Goal: Task Accomplishment & Management: Use online tool/utility

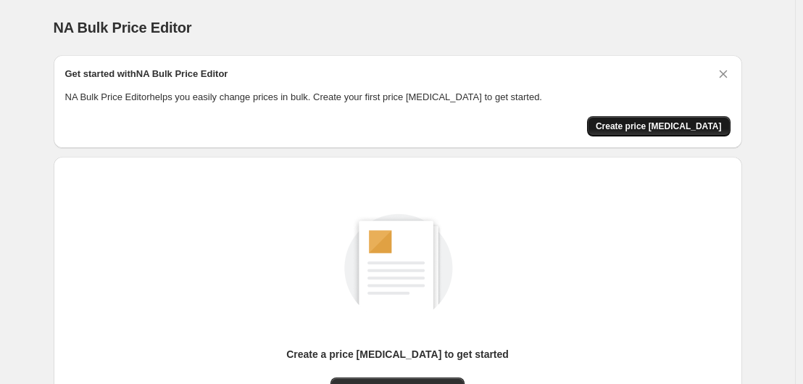
click at [706, 125] on span "Create price [MEDICAL_DATA]" at bounding box center [659, 126] width 126 height 12
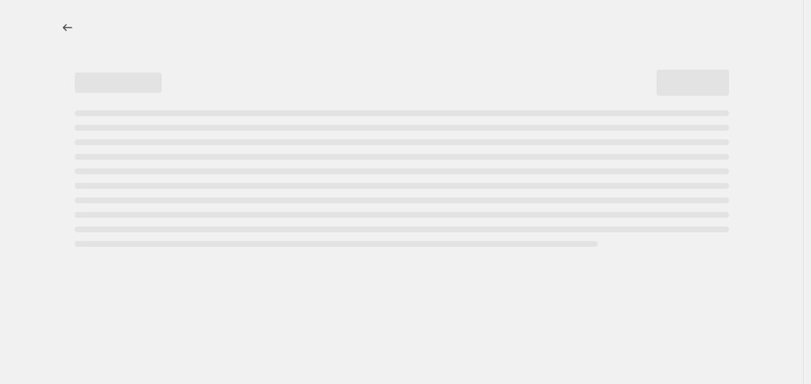
select select "percentage"
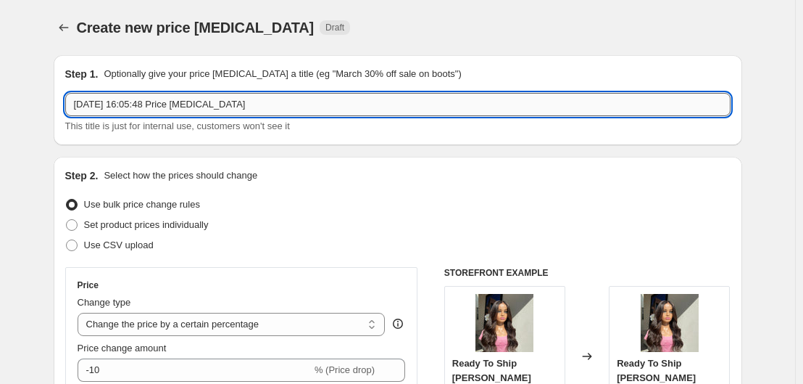
click at [218, 114] on input "[DATE] 16:05:48 Price [MEDICAL_DATA]" at bounding box center [398, 104] width 666 height 23
click at [259, 110] on input "[DATE] 16:05:48 Price [MEDICAL_DATA]" at bounding box center [398, 104] width 666 height 23
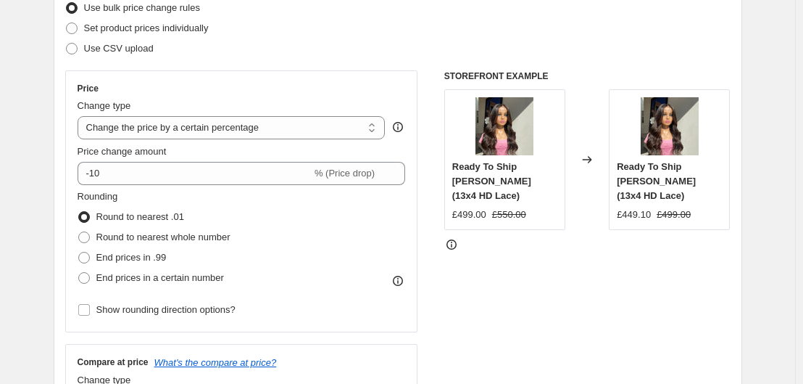
scroll to position [218, 0]
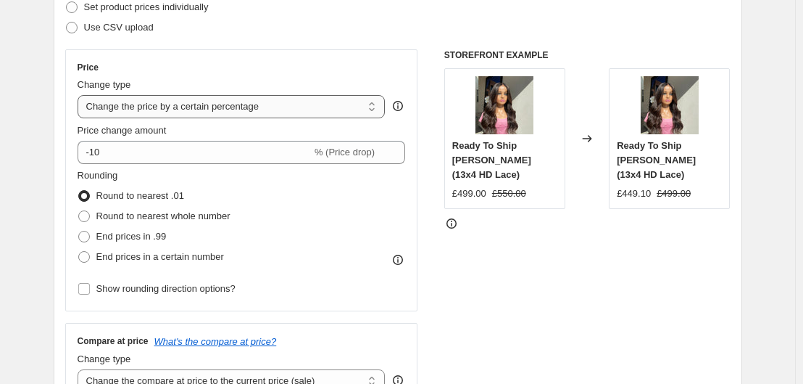
click at [376, 107] on select "Change the price to a certain amount Change the price by a certain amount Chang…" at bounding box center [232, 106] width 308 height 23
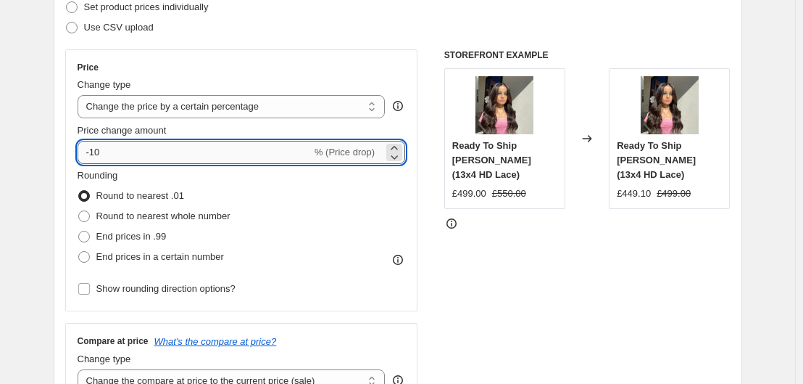
click at [134, 158] on input "-10" at bounding box center [195, 152] width 234 height 23
type input "-1"
type input "-40"
click at [426, 175] on div "Price Change type Change the price to a certain amount Change the price by a ce…" at bounding box center [398, 226] width 666 height 355
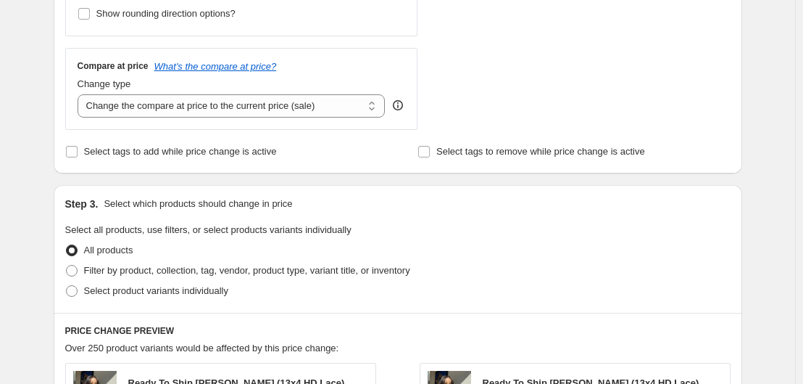
scroll to position [508, 0]
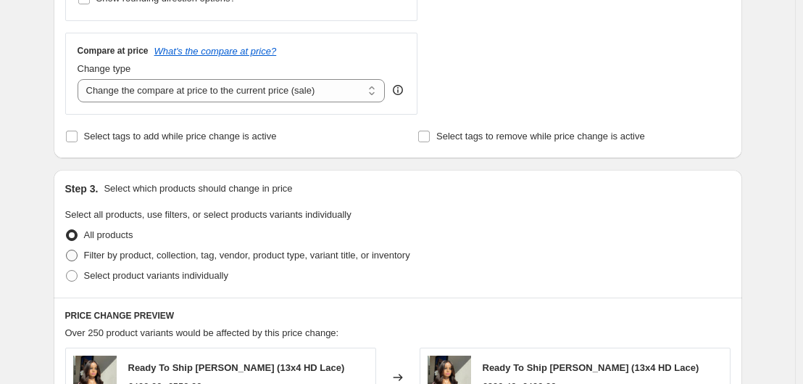
click at [115, 255] on span "Filter by product, collection, tag, vendor, product type, variant title, or inv…" at bounding box center [247, 254] width 326 height 11
click at [67, 250] on input "Filter by product, collection, tag, vendor, product type, variant title, or inv…" at bounding box center [66, 249] width 1 height 1
radio input "true"
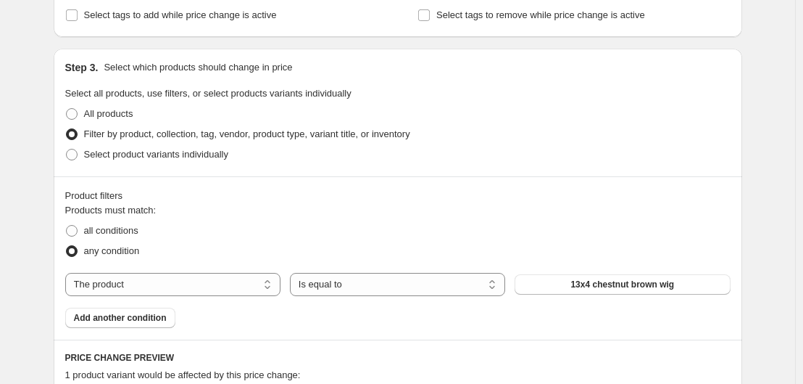
scroll to position [653, 0]
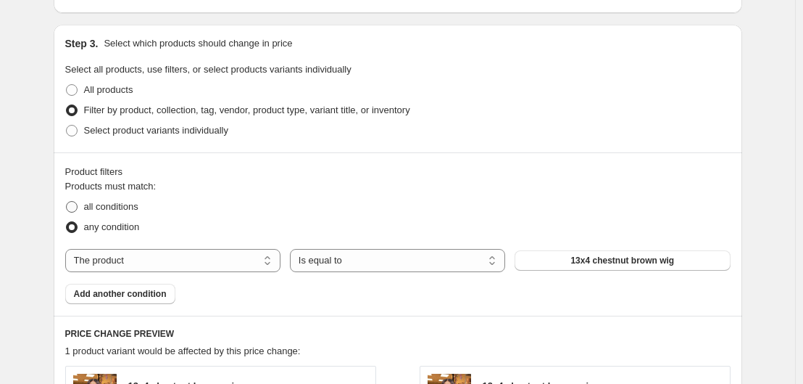
click at [102, 208] on span "all conditions" at bounding box center [111, 206] width 54 height 11
click at [67, 202] on input "all conditions" at bounding box center [66, 201] width 1 height 1
radio input "true"
click at [267, 257] on select "The product The product's collection The product's tag The product's vendor The…" at bounding box center [172, 260] width 215 height 23
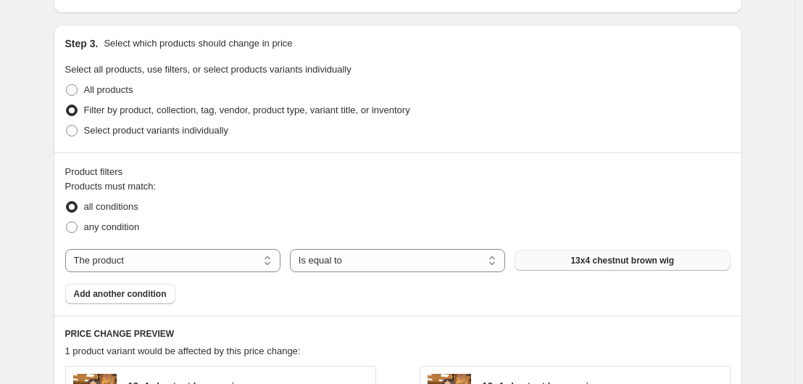
click at [558, 265] on button "13x4 chestnut brown wig" at bounding box center [622, 260] width 215 height 20
click at [495, 263] on select "Is equal to Is not equal to" at bounding box center [397, 260] width 215 height 23
click at [575, 261] on button "13x4 chestnut brown wig" at bounding box center [622, 260] width 215 height 20
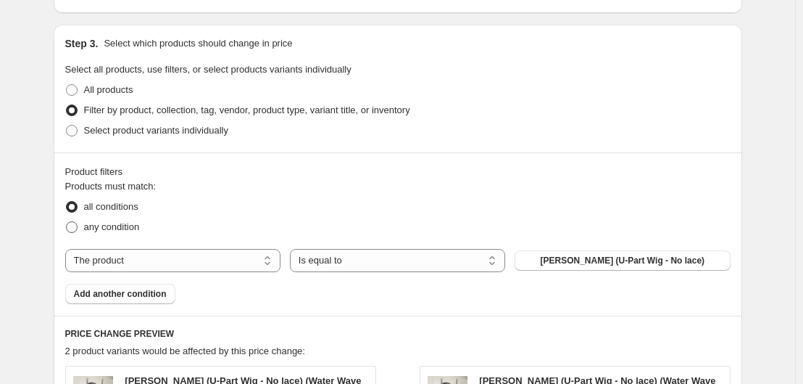
click at [135, 231] on span "any condition" at bounding box center [112, 226] width 56 height 11
click at [67, 222] on input "any condition" at bounding box center [66, 221] width 1 height 1
radio input "true"
click at [561, 263] on button "[PERSON_NAME] (U-Part Wig - No lace)" at bounding box center [622, 260] width 215 height 20
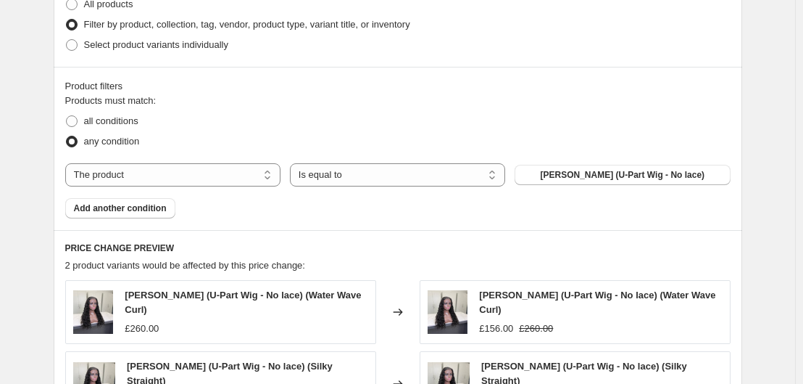
scroll to position [725, 0]
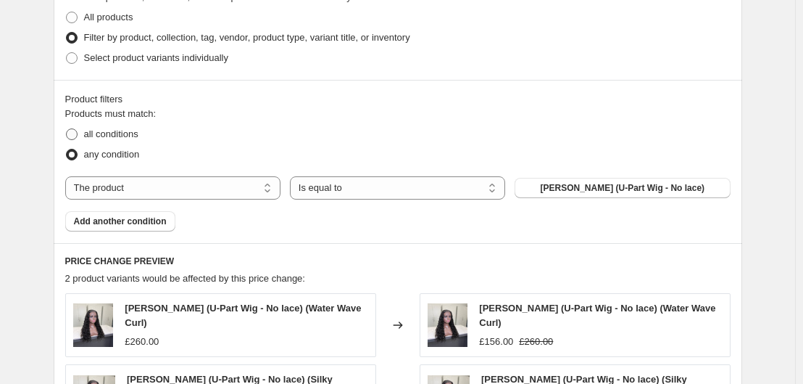
click at [127, 133] on span "all conditions" at bounding box center [111, 133] width 54 height 11
click at [67, 129] on input "all conditions" at bounding box center [66, 128] width 1 height 1
radio input "true"
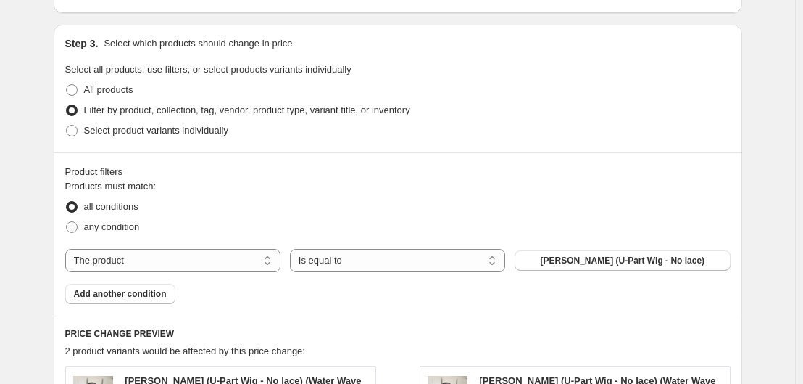
scroll to position [580, 0]
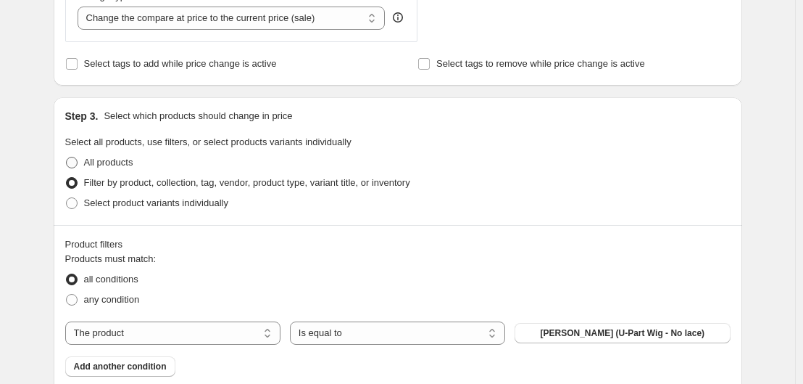
click at [122, 165] on span "All products" at bounding box center [108, 162] width 49 height 11
click at [67, 157] on input "All products" at bounding box center [66, 157] width 1 height 1
radio input "true"
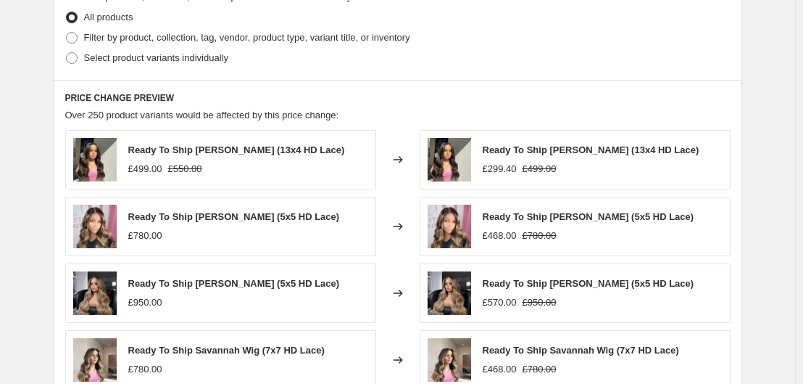
scroll to position [653, 0]
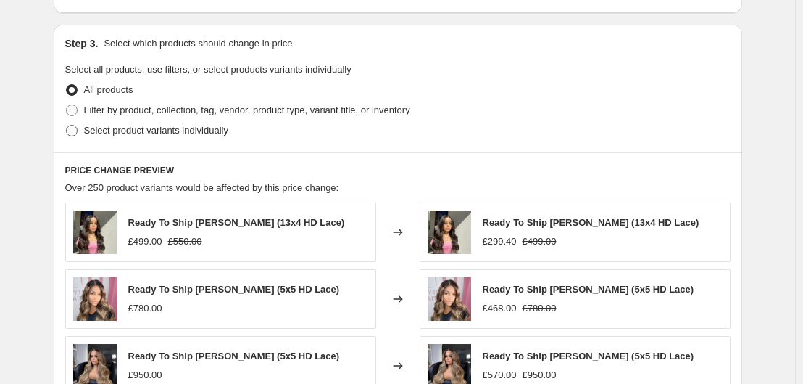
click at [115, 133] on span "Select product variants individually" at bounding box center [156, 130] width 144 height 11
click at [67, 125] on input "Select product variants individually" at bounding box center [66, 125] width 1 height 1
radio input "true"
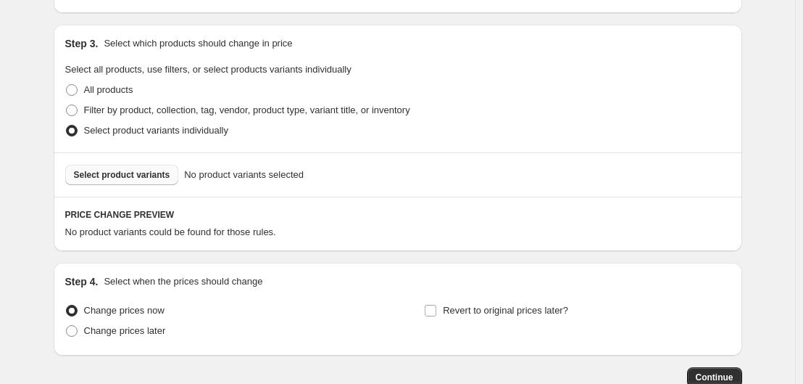
click at [112, 171] on span "Select product variants" at bounding box center [122, 175] width 96 height 12
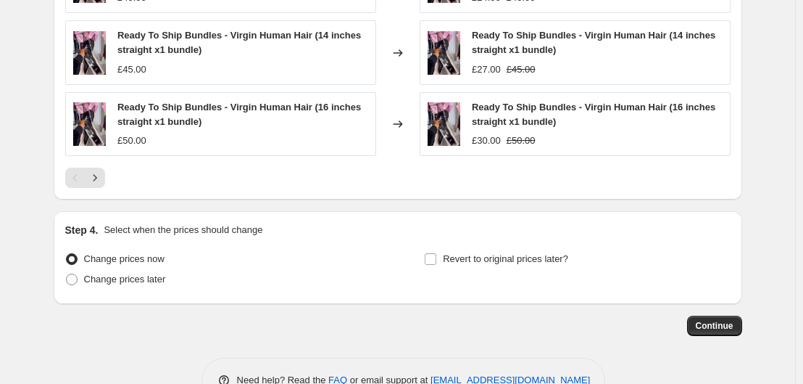
scroll to position [1052, 0]
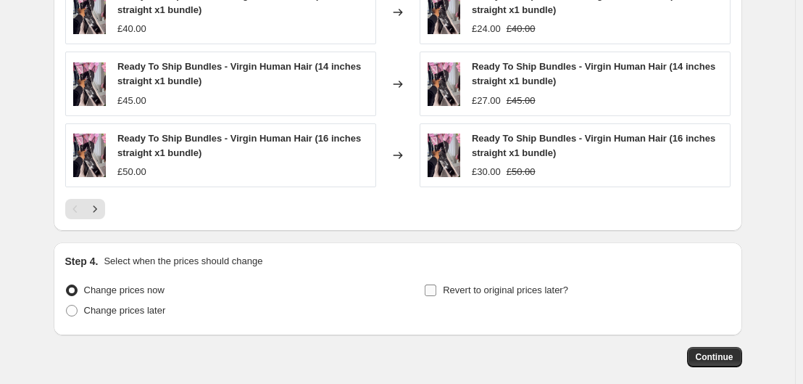
click at [435, 293] on input "Revert to original prices later?" at bounding box center [431, 290] width 12 height 12
checkbox input "true"
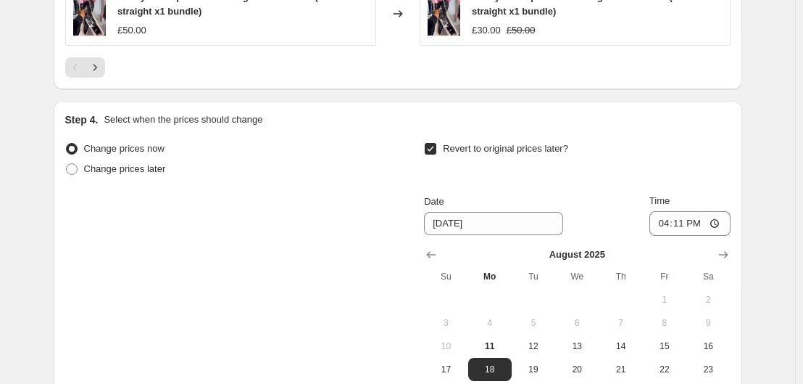
scroll to position [1197, 0]
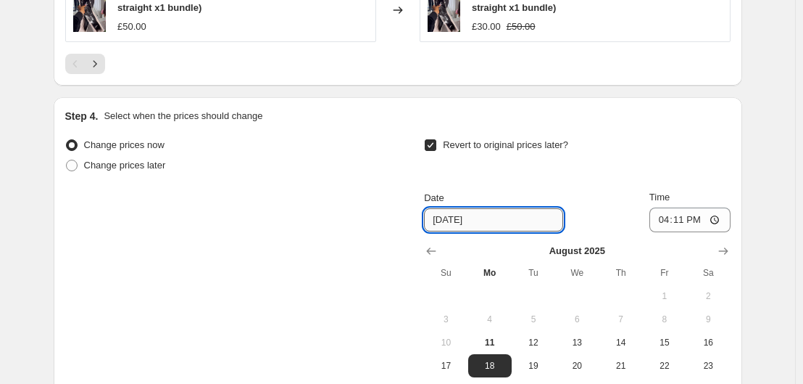
click at [460, 225] on input "[DATE]" at bounding box center [493, 219] width 139 height 23
click at [517, 220] on input "[DATE]" at bounding box center [493, 219] width 139 height 23
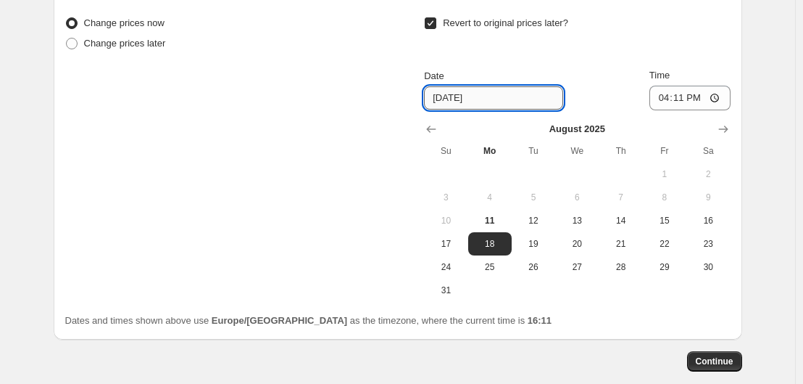
scroll to position [1342, 0]
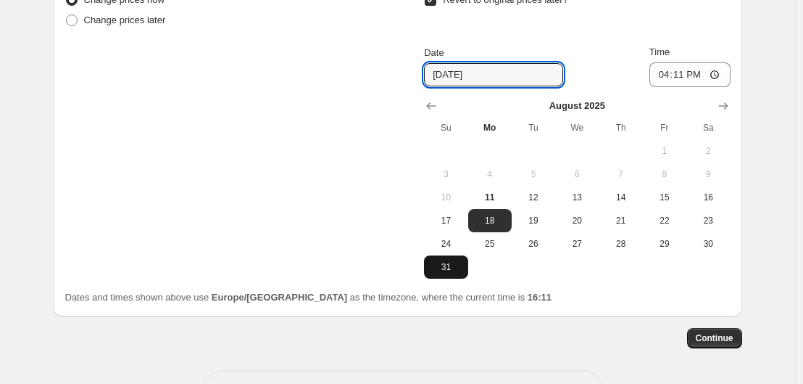
click at [439, 270] on span "31" at bounding box center [446, 267] width 32 height 12
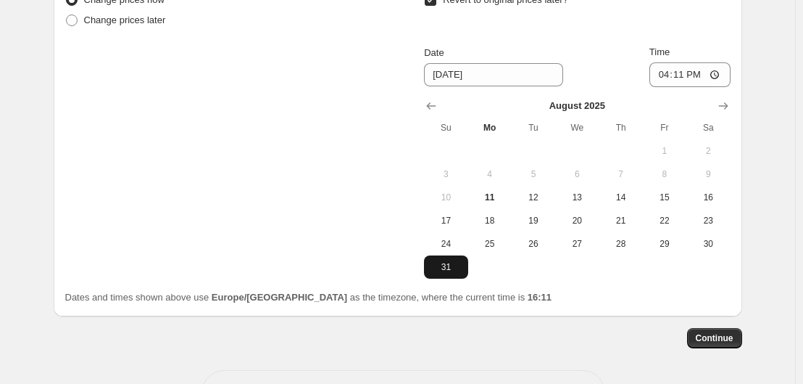
type input "[DATE]"
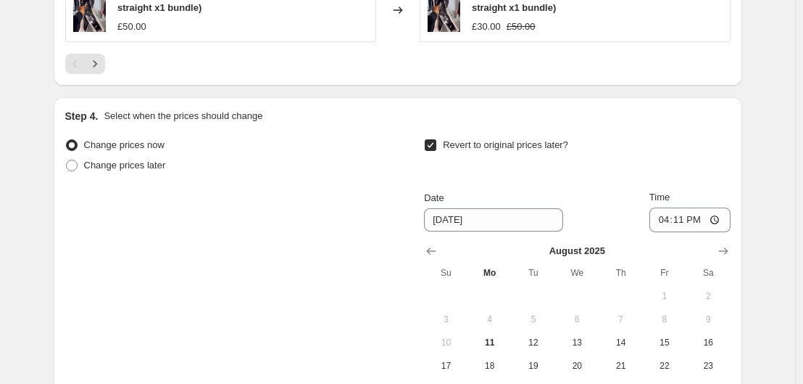
scroll to position [1396, 0]
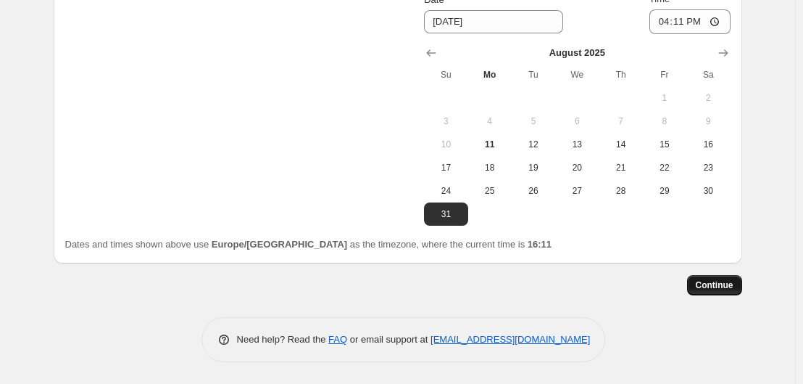
click at [734, 275] on button "Continue" at bounding box center [714, 285] width 55 height 20
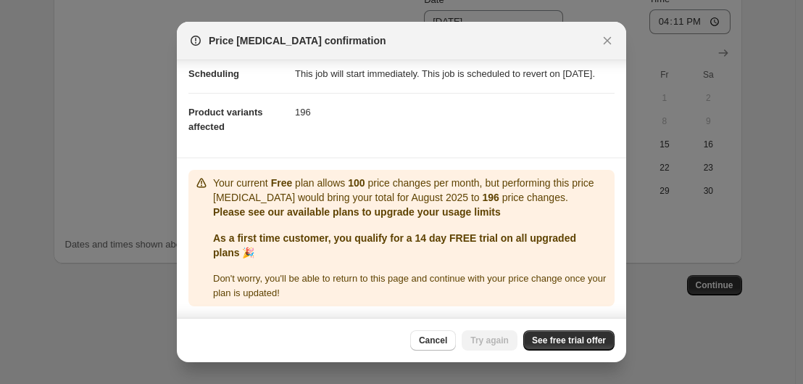
scroll to position [0, 0]
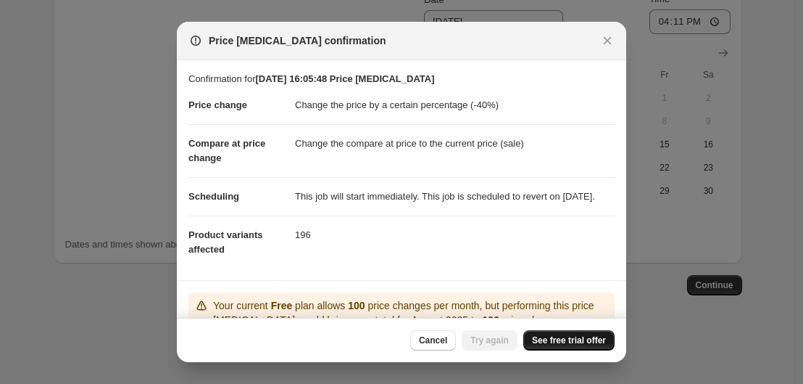
click at [587, 338] on span "See free trial offer" at bounding box center [569, 340] width 74 height 12
click at [431, 341] on span "Cancel" at bounding box center [433, 340] width 28 height 12
